Goal: Task Accomplishment & Management: Manage account settings

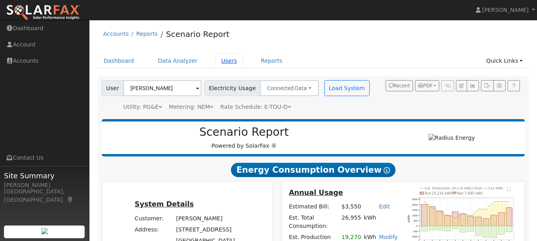
click at [220, 62] on link "Users" at bounding box center [229, 61] width 28 height 15
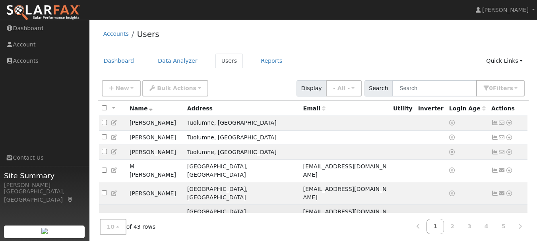
click at [508, 213] on icon at bounding box center [508, 216] width 7 height 6
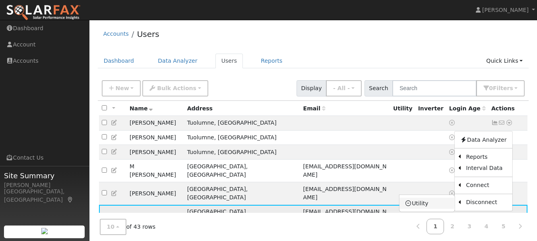
click at [437, 198] on link "Utility" at bounding box center [426, 203] width 55 height 11
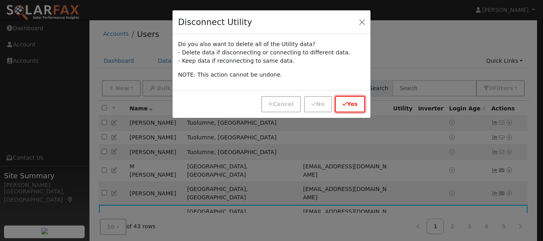
click at [342, 102] on button "Yes" at bounding box center [350, 104] width 30 height 16
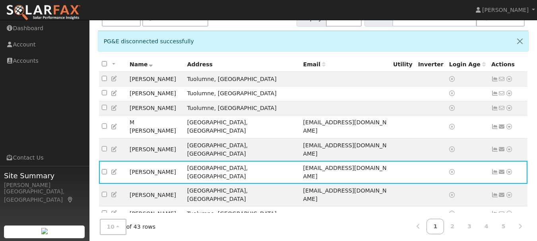
scroll to position [92, 0]
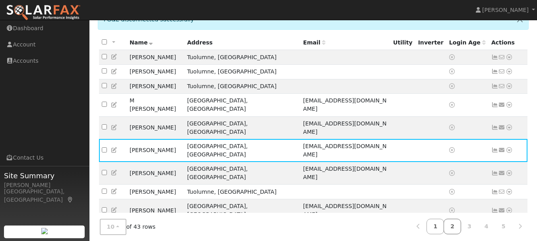
click at [458, 228] on link "2" at bounding box center [451, 226] width 17 height 15
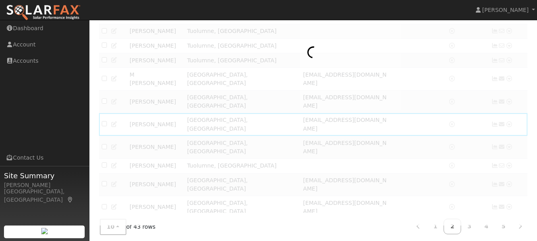
scroll to position [66, 0]
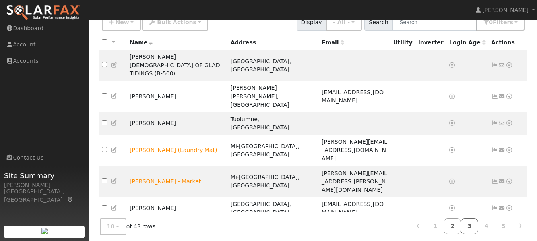
click at [472, 226] on link "3" at bounding box center [468, 226] width 17 height 15
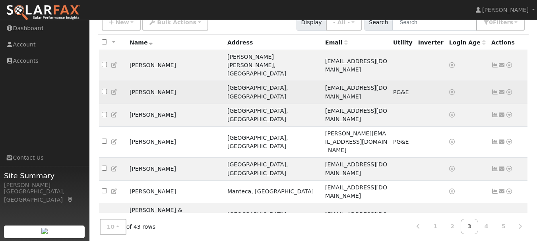
click at [508, 89] on icon at bounding box center [508, 92] width 7 height 6
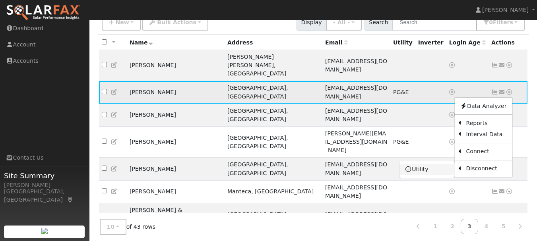
click at [429, 164] on link "Utility" at bounding box center [426, 169] width 55 height 11
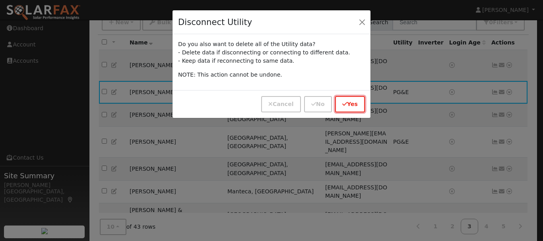
click at [352, 108] on button "Yes" at bounding box center [350, 104] width 30 height 16
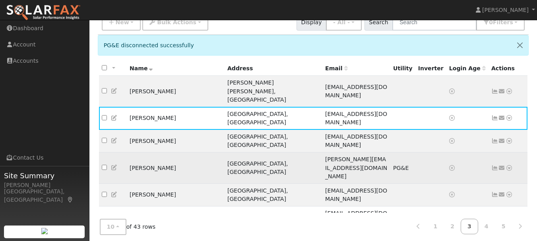
click at [510, 165] on icon at bounding box center [508, 168] width 7 height 6
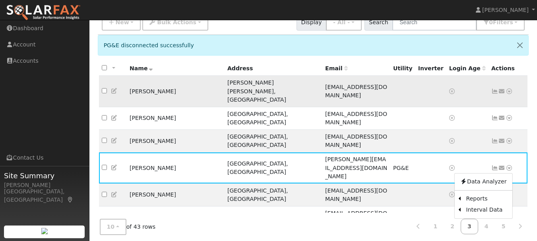
click at [526, 77] on td "Send Email... Data Analyzer Reports Scenario Health Check Energy Audit Account …" at bounding box center [507, 91] width 39 height 31
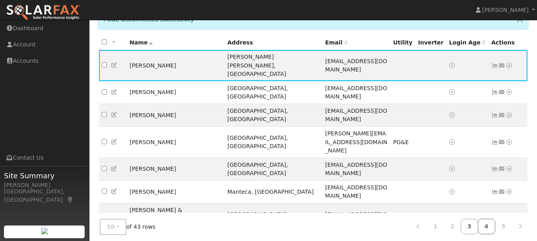
click at [491, 224] on link "4" at bounding box center [485, 226] width 17 height 15
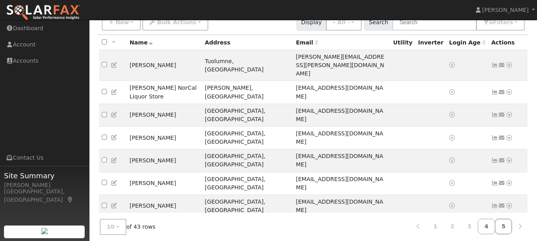
click at [503, 227] on link "5" at bounding box center [503, 226] width 17 height 15
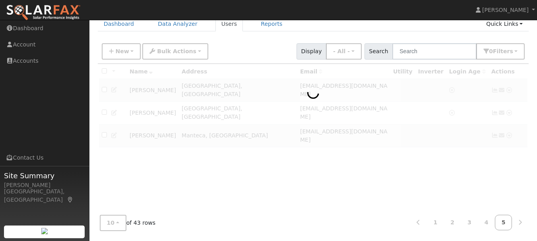
scroll to position [37, 0]
